Goal: Navigation & Orientation: Find specific page/section

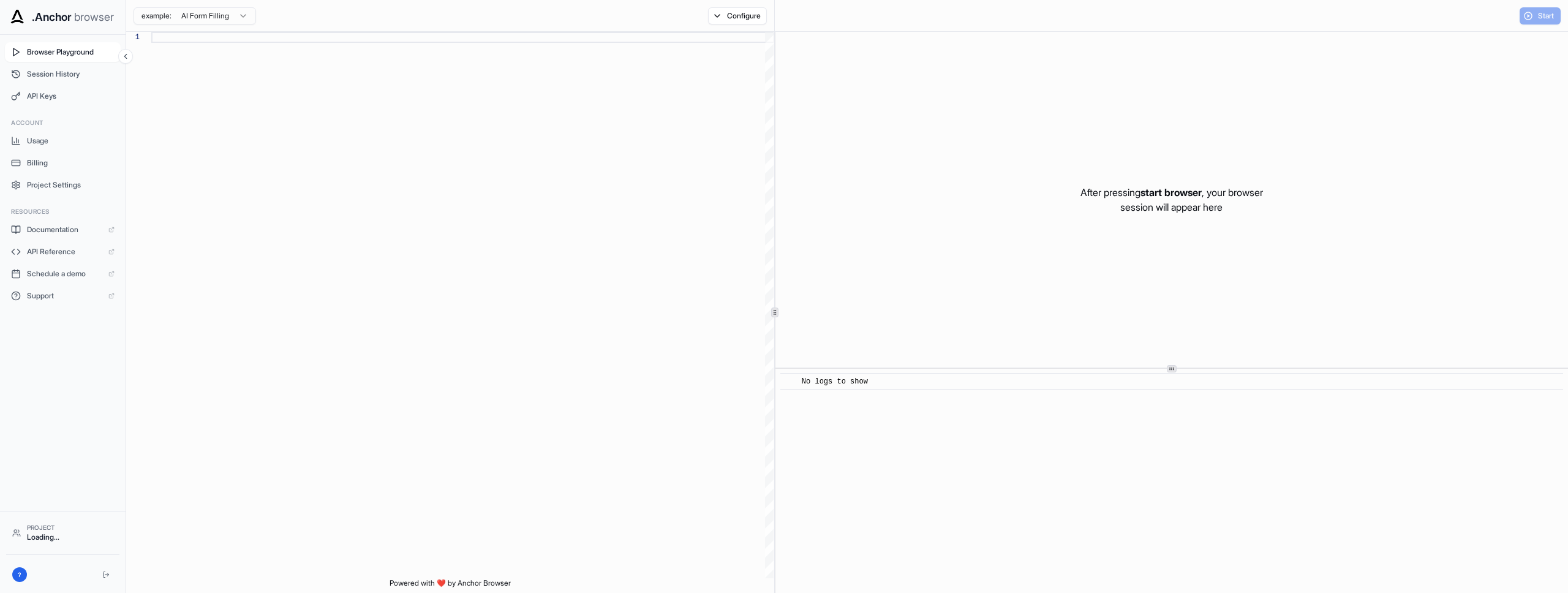
scroll to position [88, 0]
click at [66, 74] on span "Session History" at bounding box center [70, 74] width 88 height 10
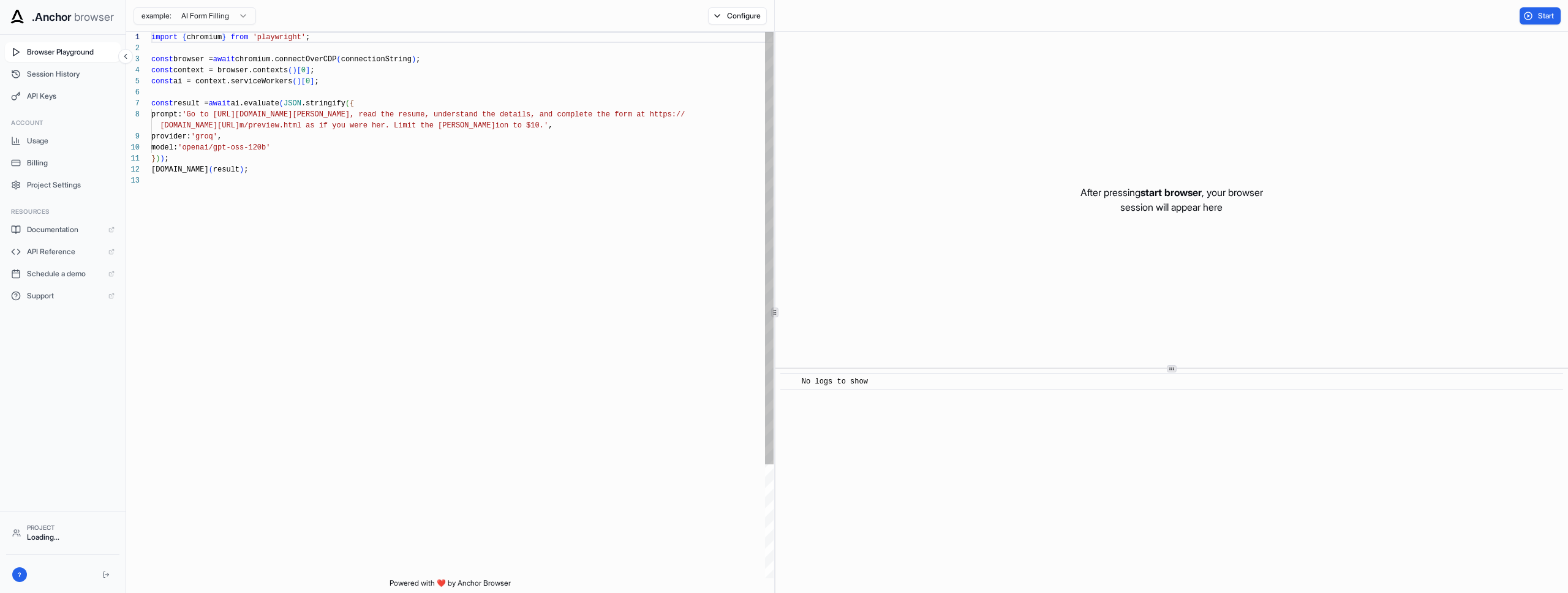
scroll to position [88, 0]
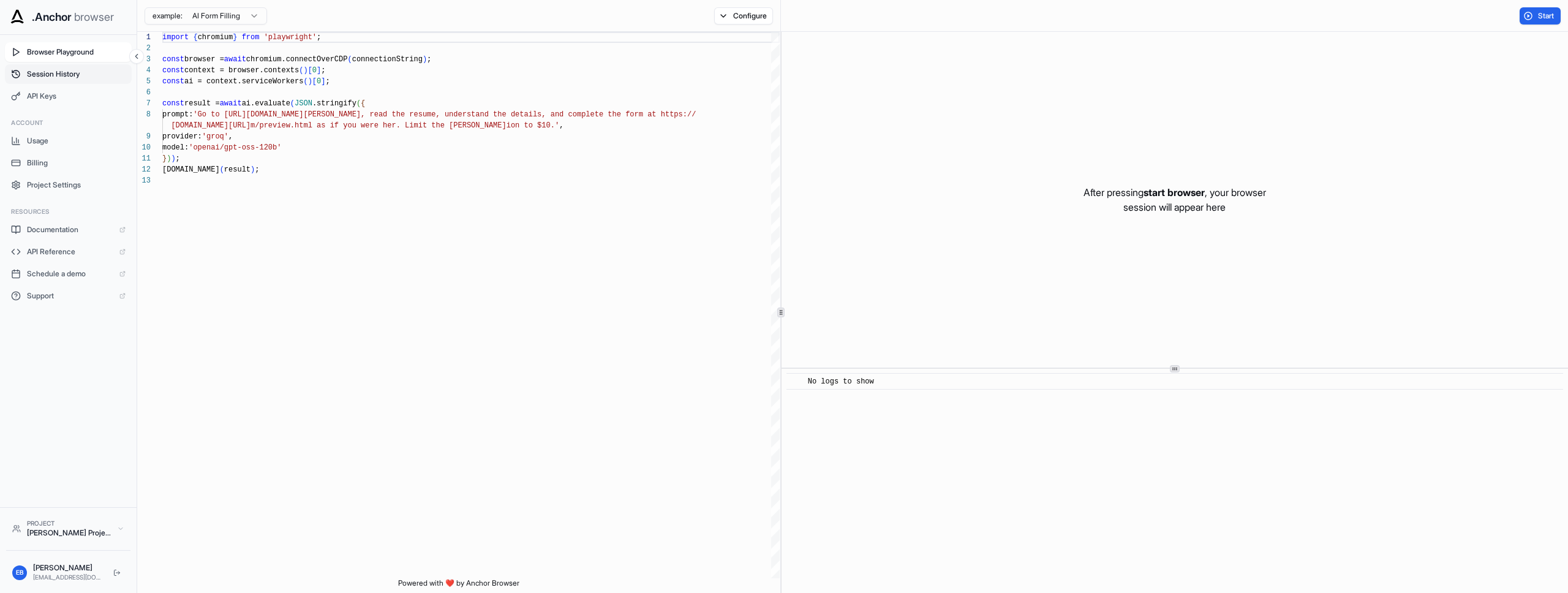
click at [63, 70] on span "Session History" at bounding box center [76, 74] width 99 height 10
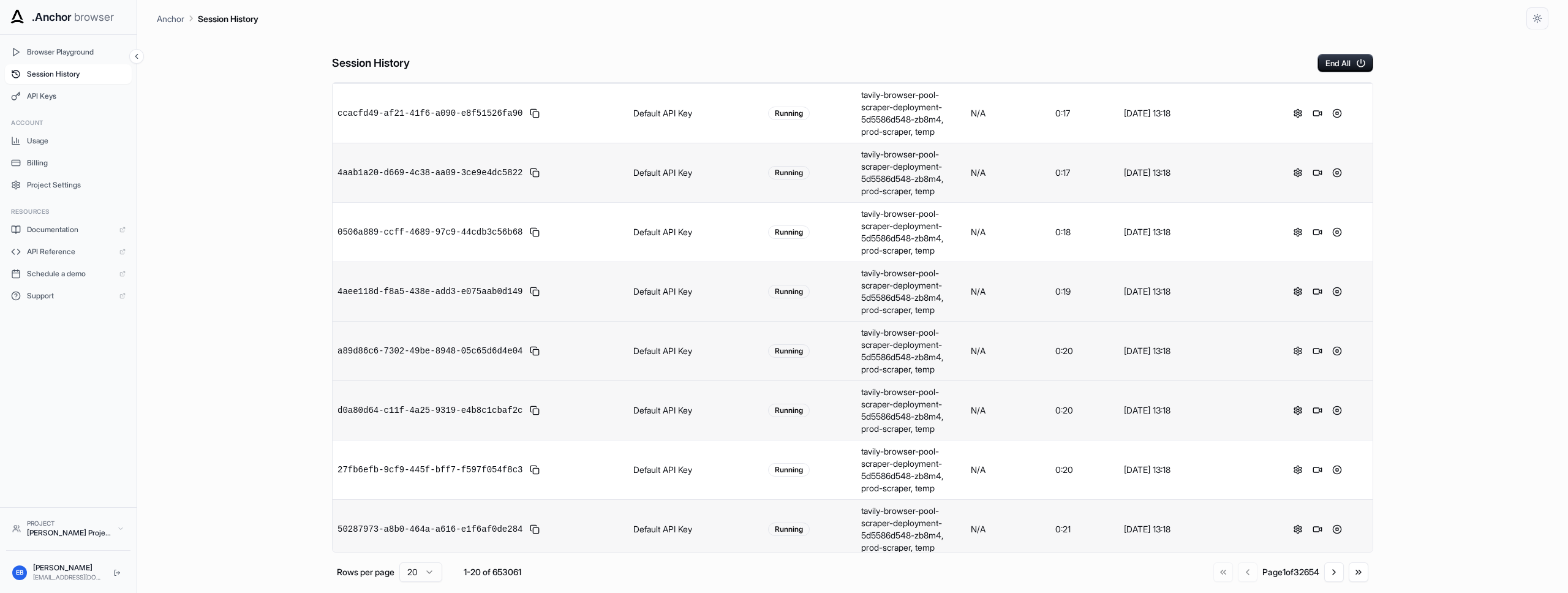
scroll to position [744, 0]
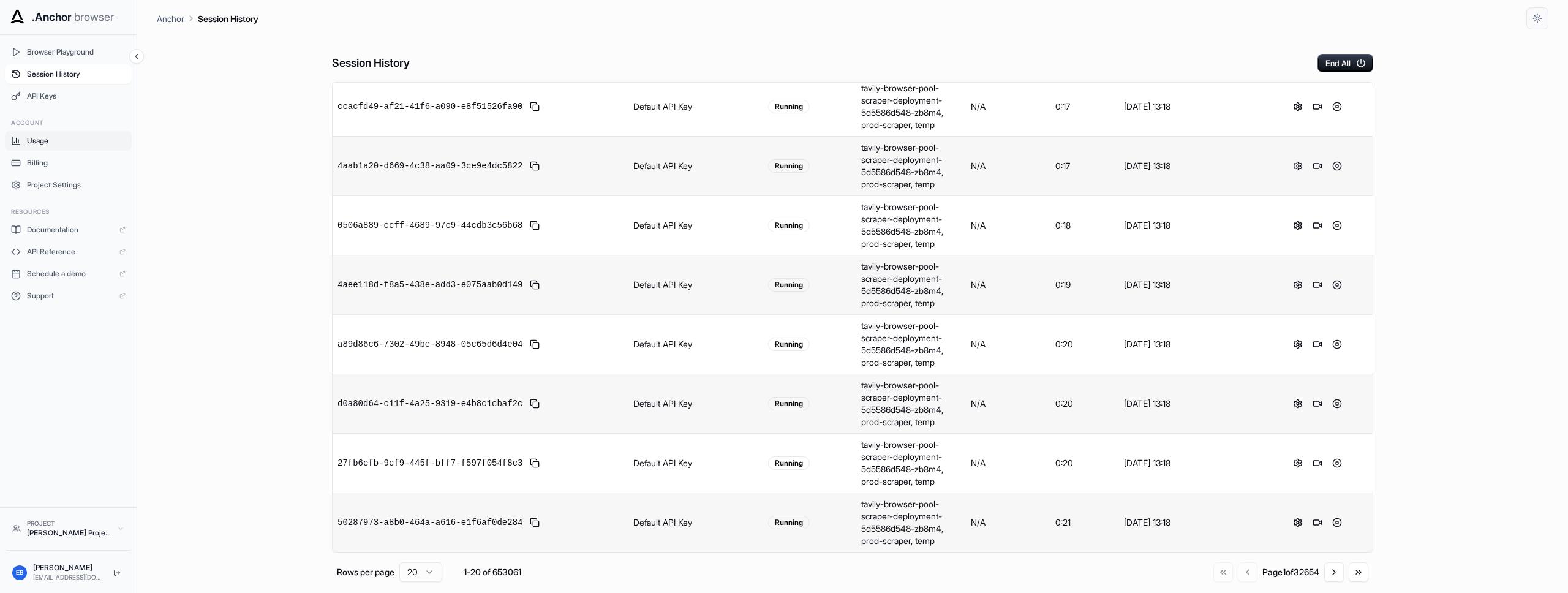
click at [33, 134] on button "Usage" at bounding box center [68, 141] width 127 height 20
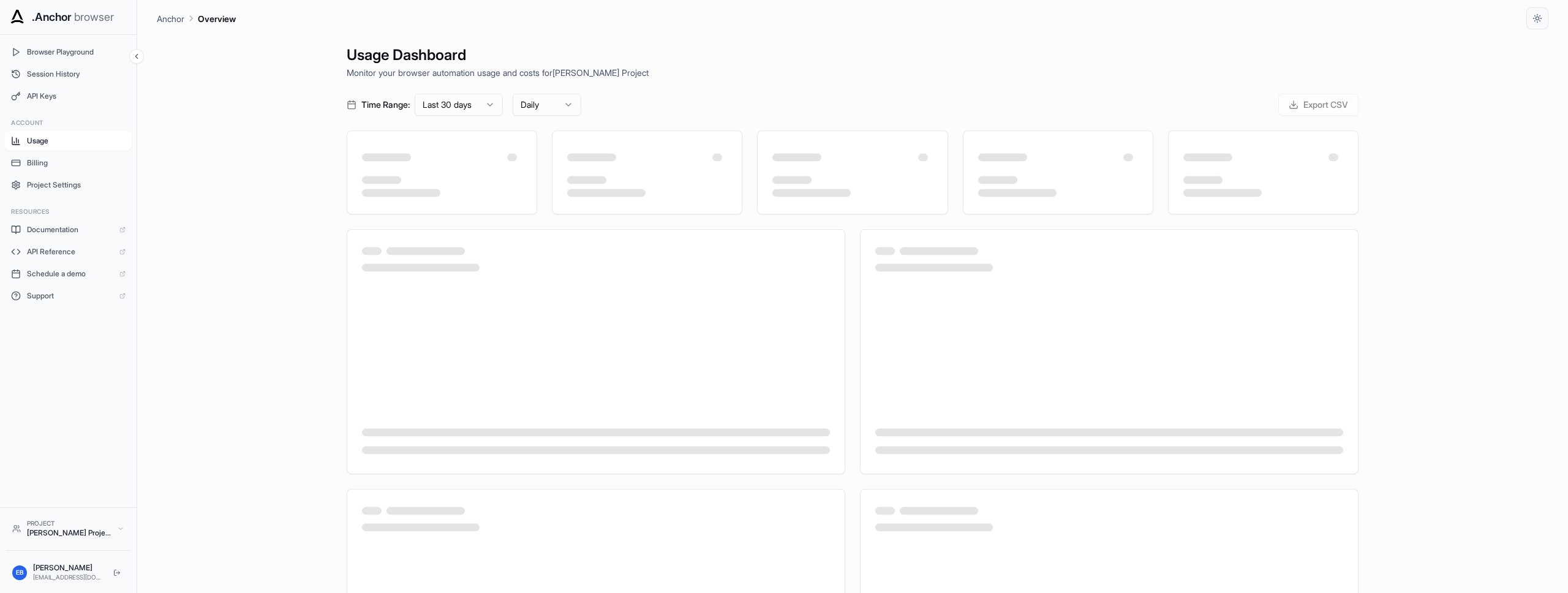
click at [284, 160] on div "Usage Dashboard Monitor your browser automation usage and costs for [PERSON_NAM…" at bounding box center [853, 326] width 1392 height 593
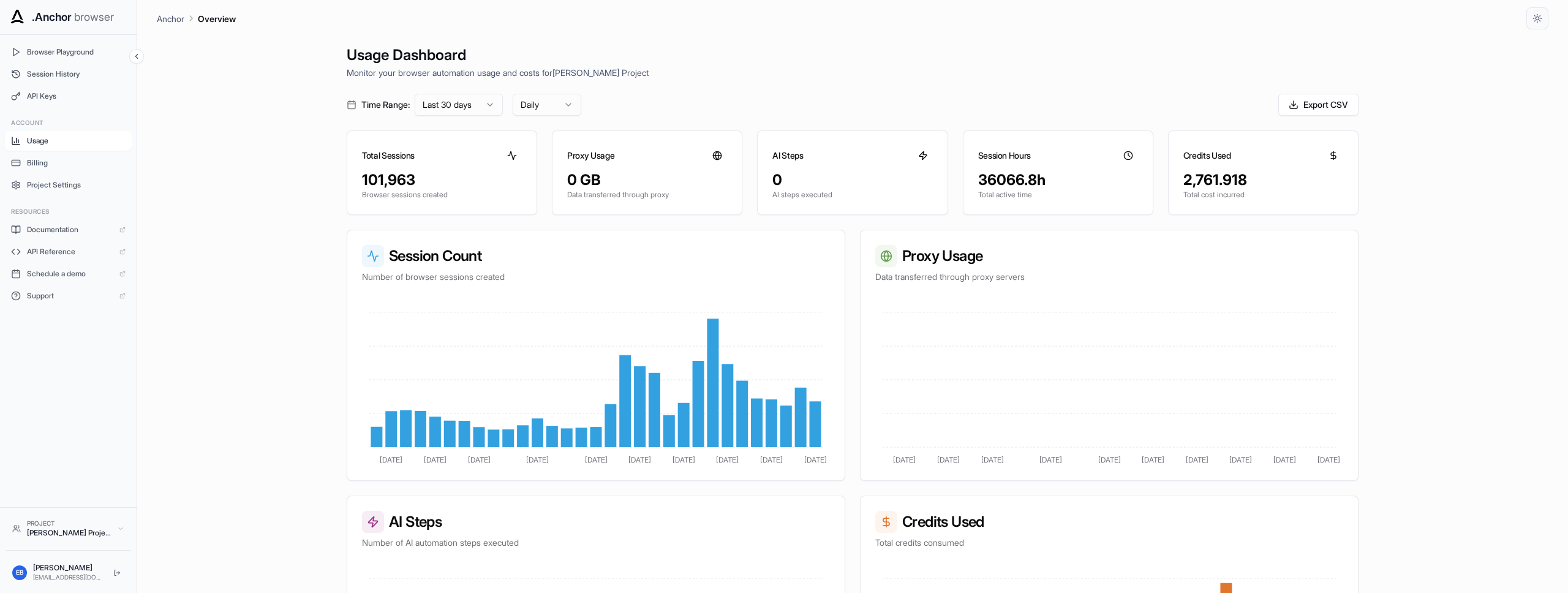
click at [484, 101] on html ".Anchor browser Browser Playground Session History API Keys Account Usage Billi…" at bounding box center [784, 296] width 1568 height 593
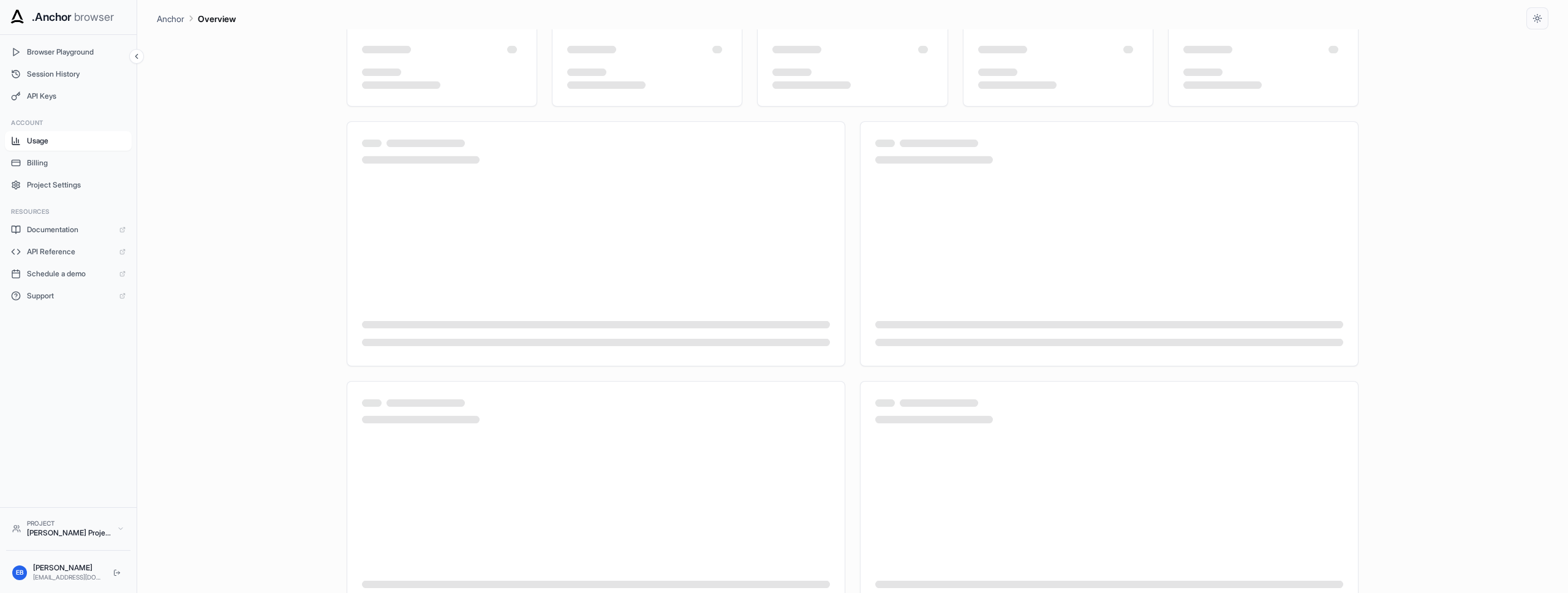
scroll to position [126, 0]
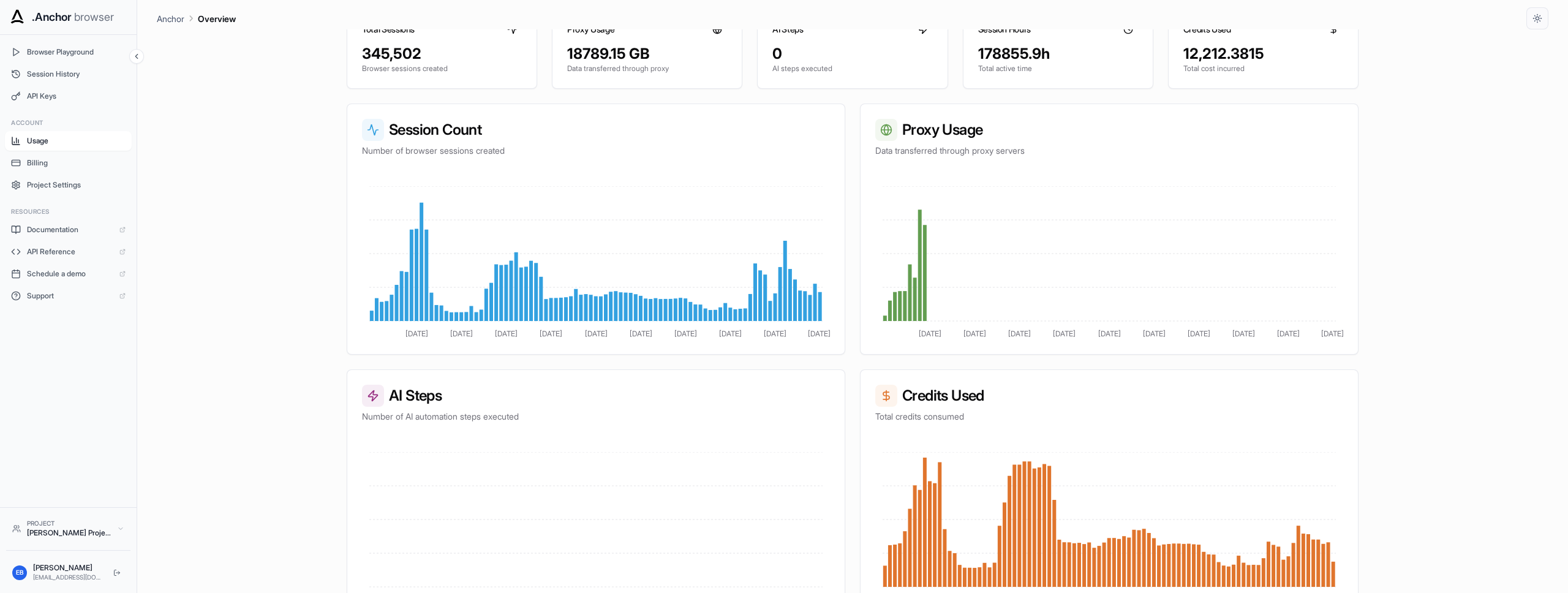
click at [1372, 203] on div "Usage Dashboard Monitor your browser automation usage and costs for [PERSON_NAM…" at bounding box center [853, 326] width 1042 height 593
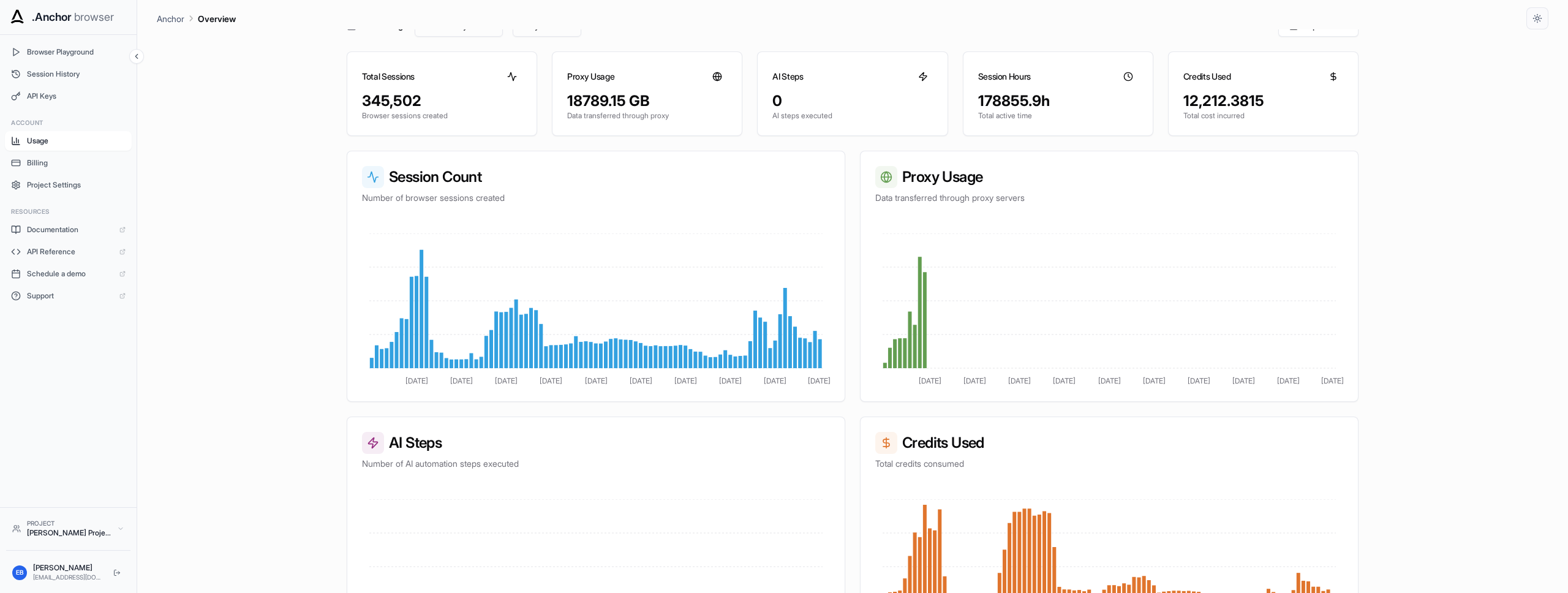
scroll to position [66, 0]
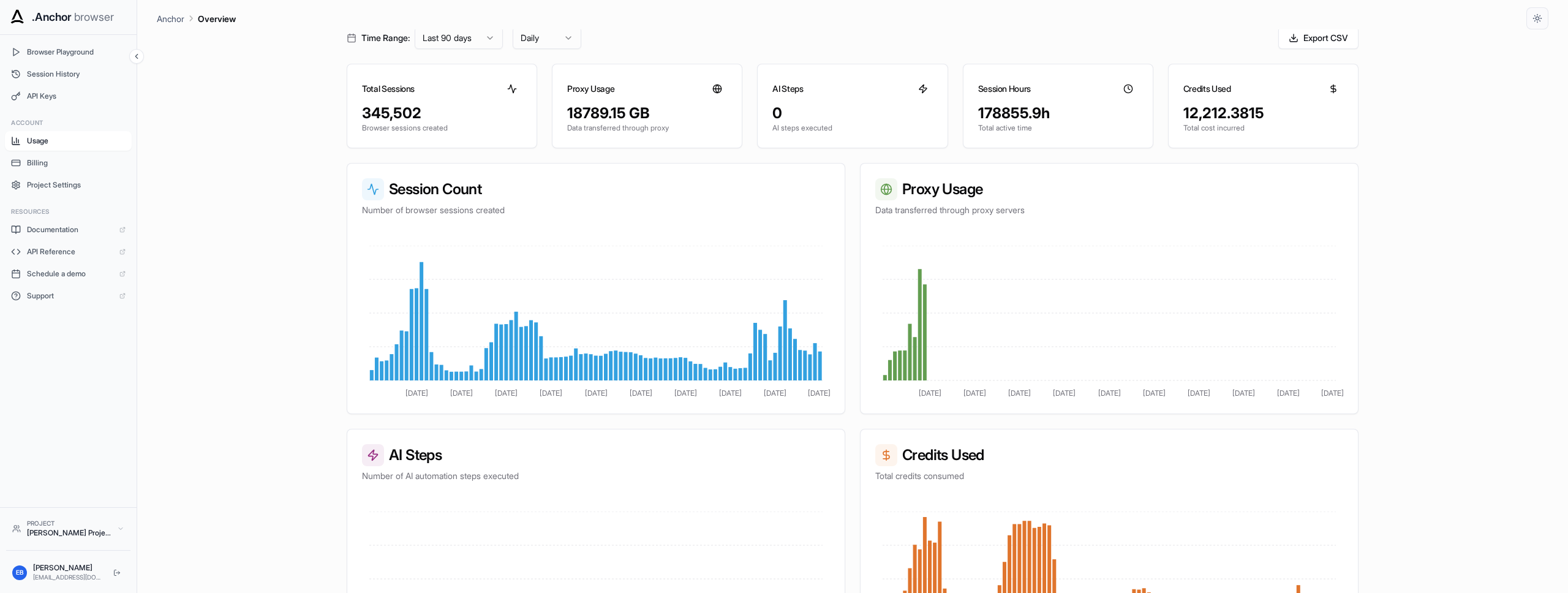
click at [1436, 106] on div "Usage Dashboard Monitor your browser automation usage and costs for [PERSON_NAM…" at bounding box center [853, 326] width 1392 height 593
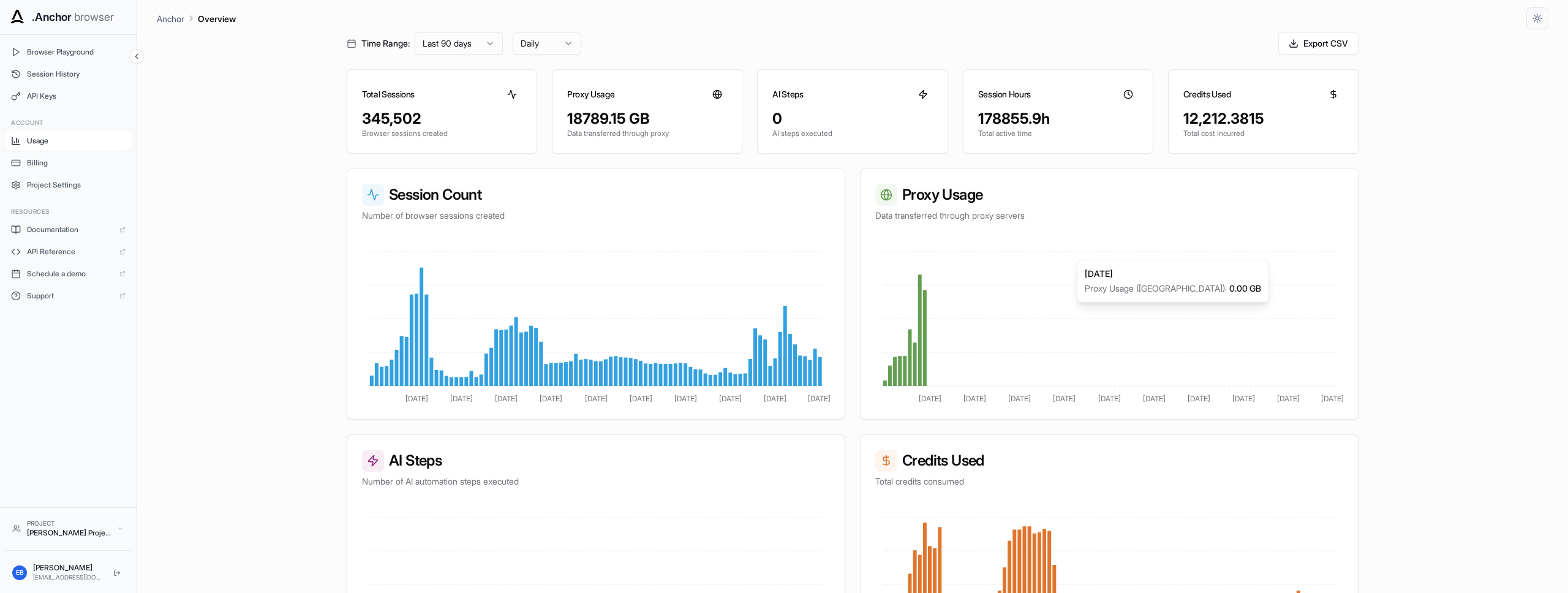
scroll to position [0, 0]
